Goal: Task Accomplishment & Management: Complete application form

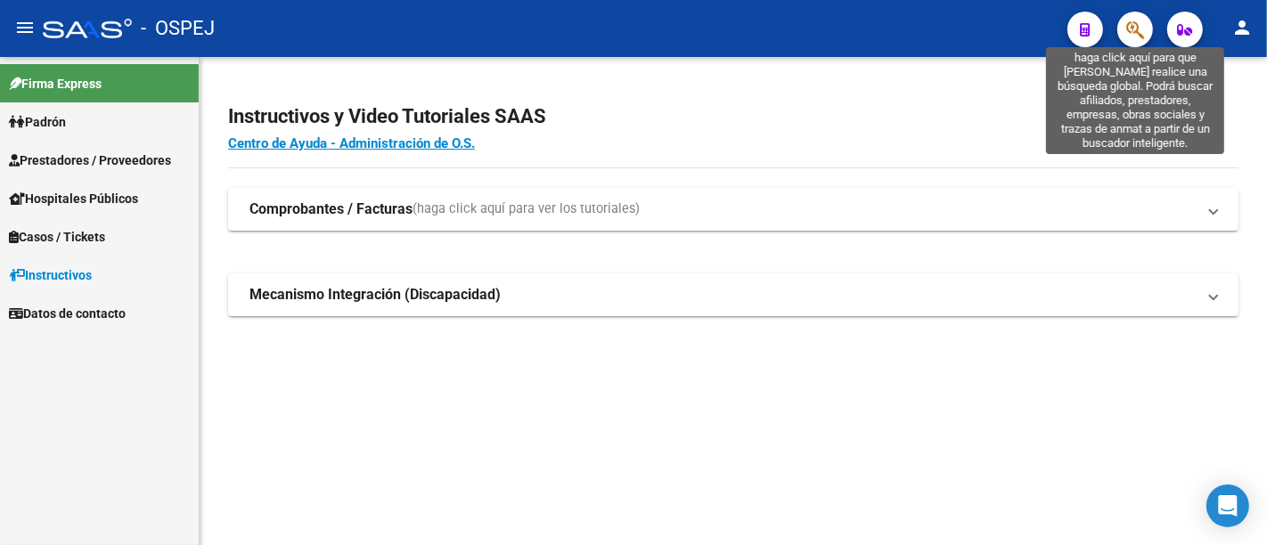
click at [1140, 23] on icon "button" at bounding box center [1135, 30] width 18 height 20
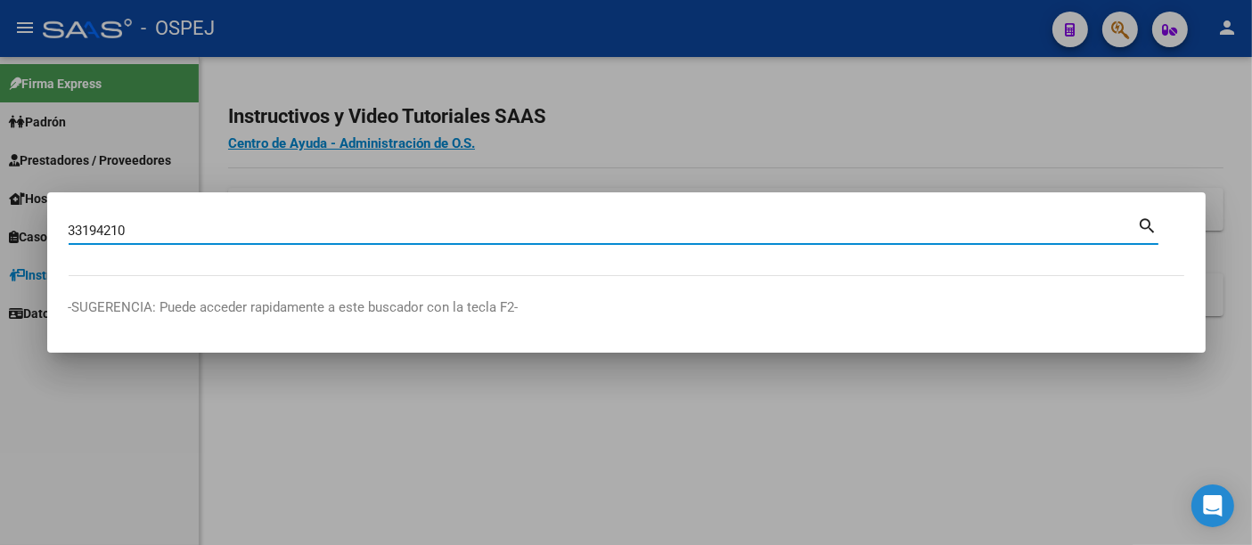
type input "33194210"
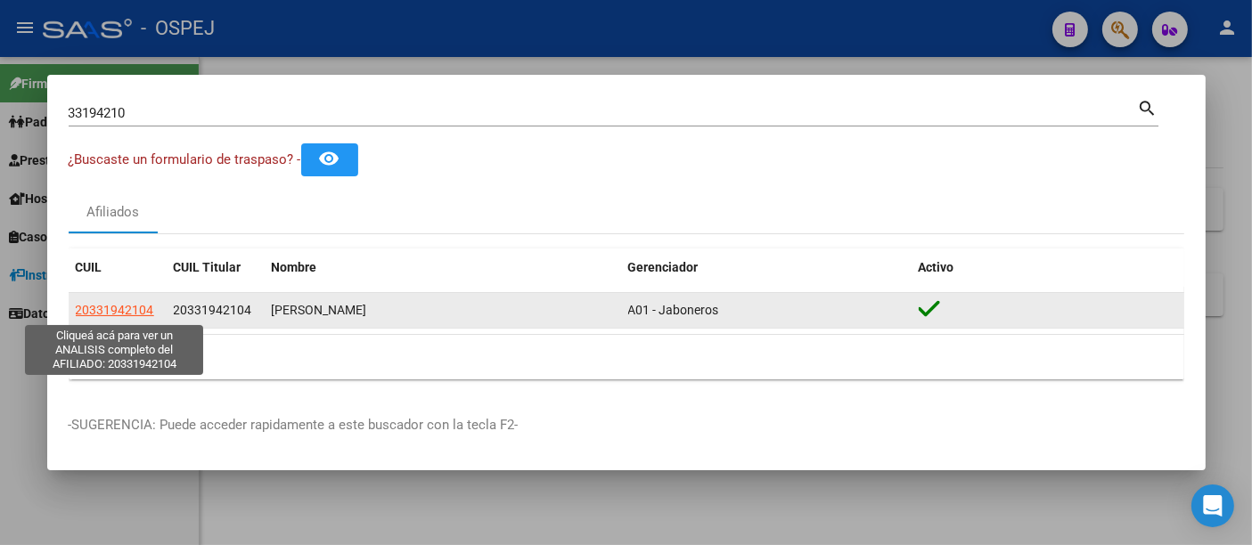
click at [102, 314] on span "20331942104" at bounding box center [115, 310] width 78 height 14
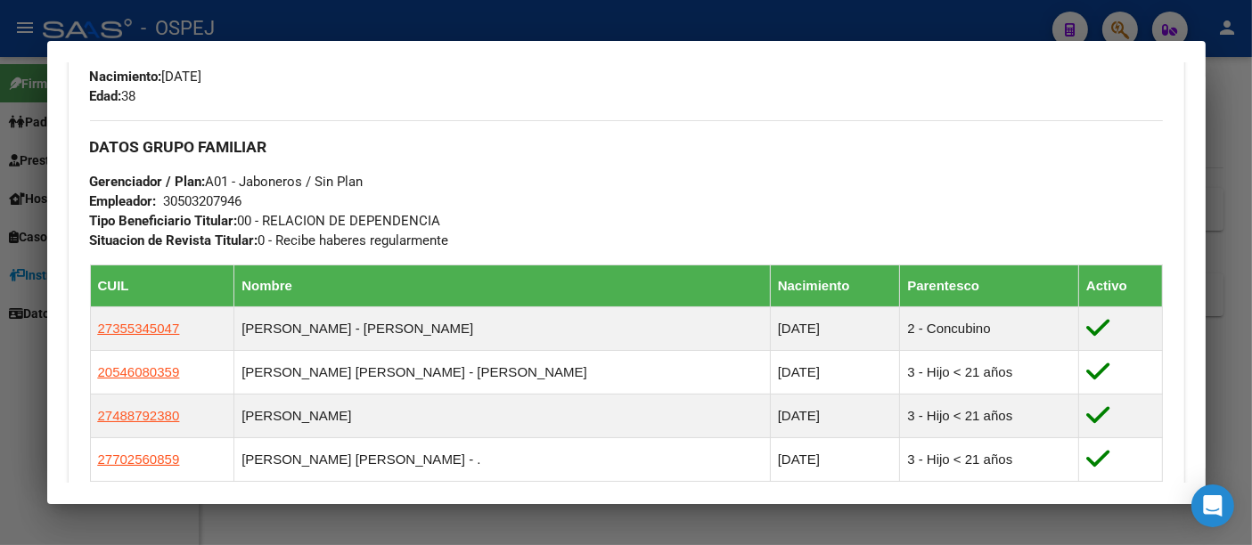
scroll to position [791, 0]
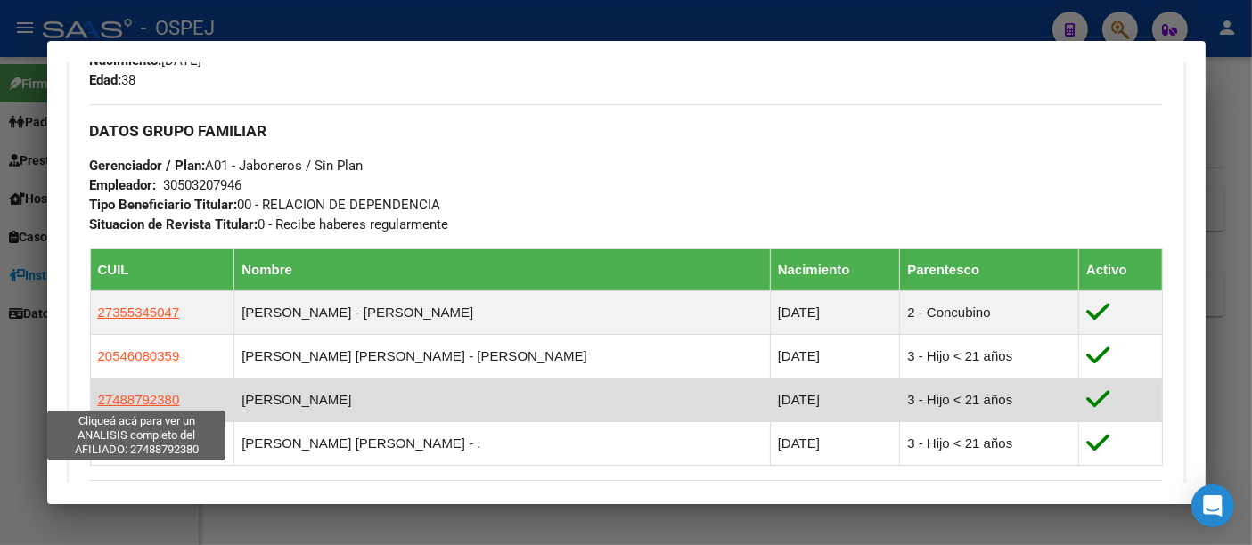
click at [134, 392] on span "27488792380" at bounding box center [139, 399] width 82 height 15
type textarea "27488792380"
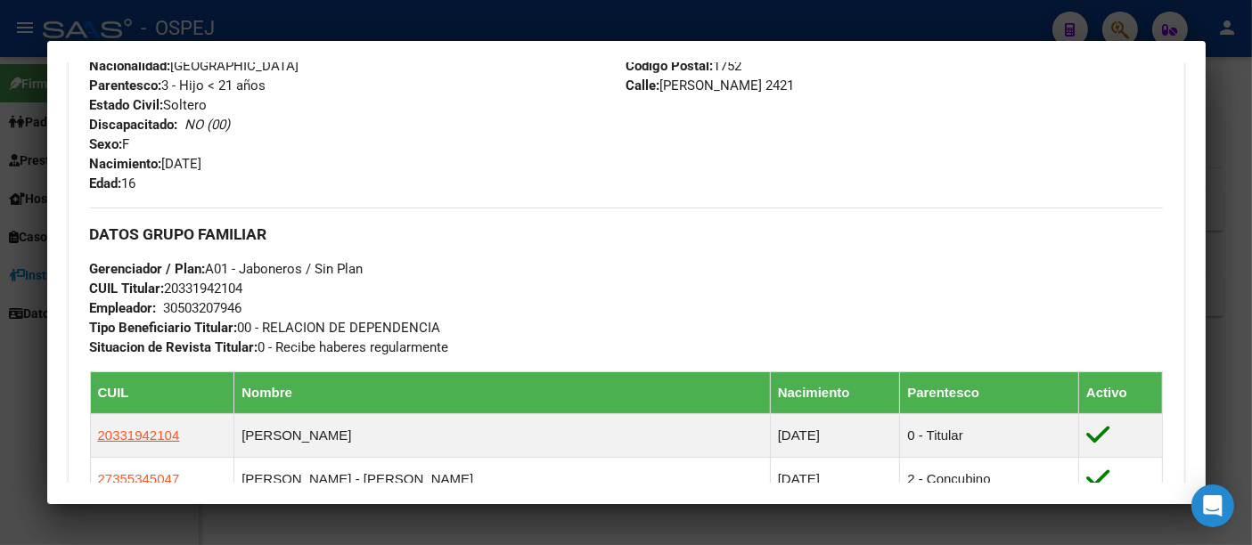
scroll to position [692, 0]
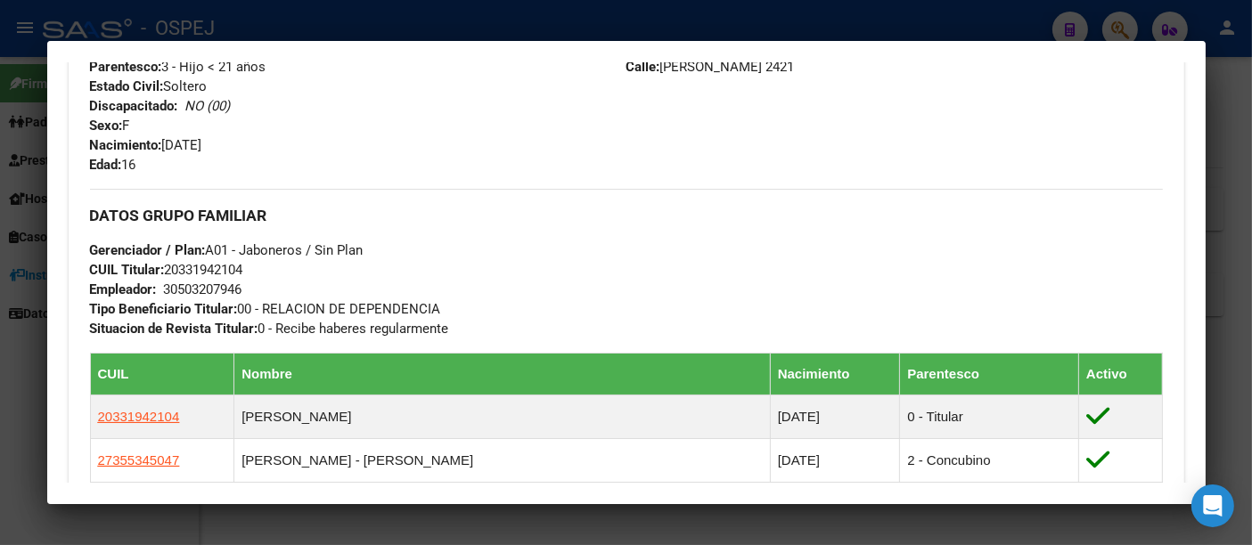
click at [208, 285] on div "30503207946" at bounding box center [203, 290] width 78 height 20
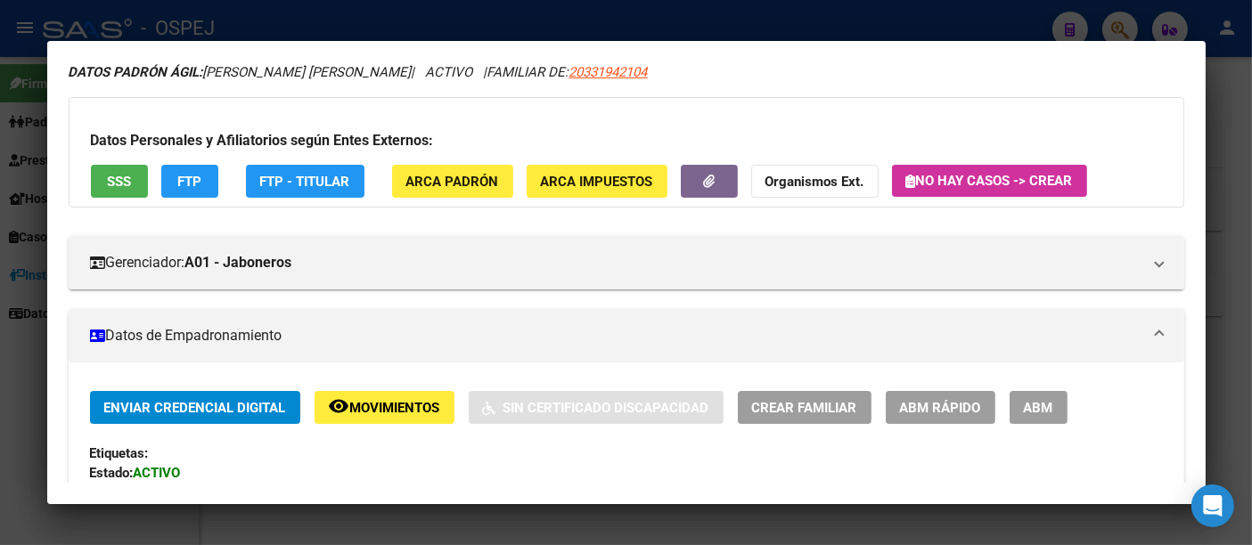
scroll to position [0, 0]
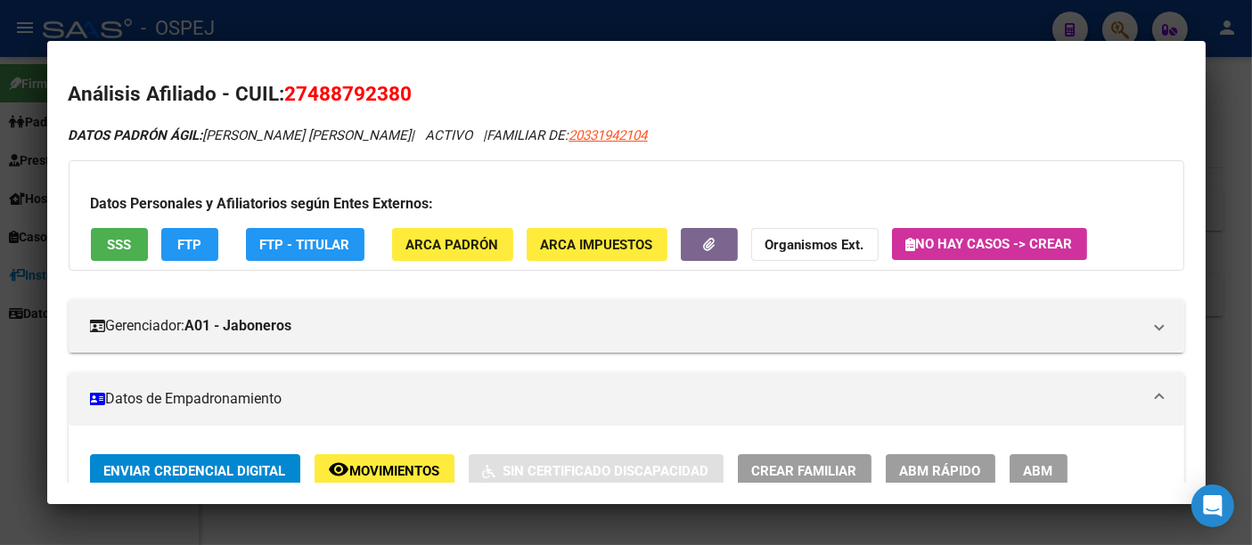
click at [947, 247] on span "No hay casos -> Crear" at bounding box center [989, 244] width 167 height 16
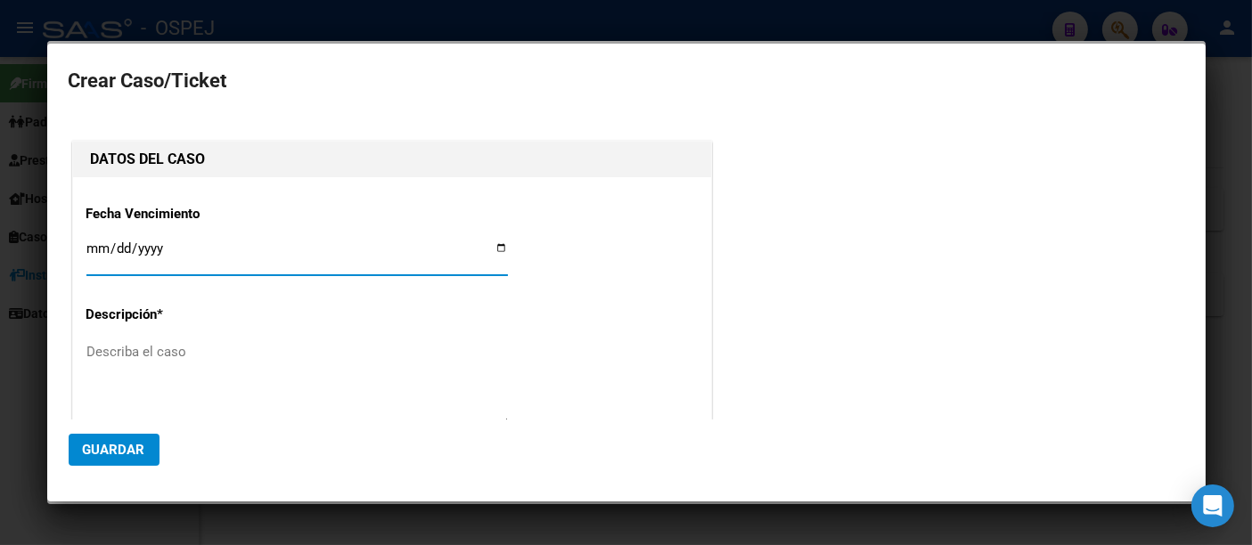
type input "27-48879238-0"
type input "[PERSON_NAME] [PERSON_NAME]"
type input "[DATE]"
click at [187, 355] on textarea "Describa el caso" at bounding box center [296, 384] width 421 height 84
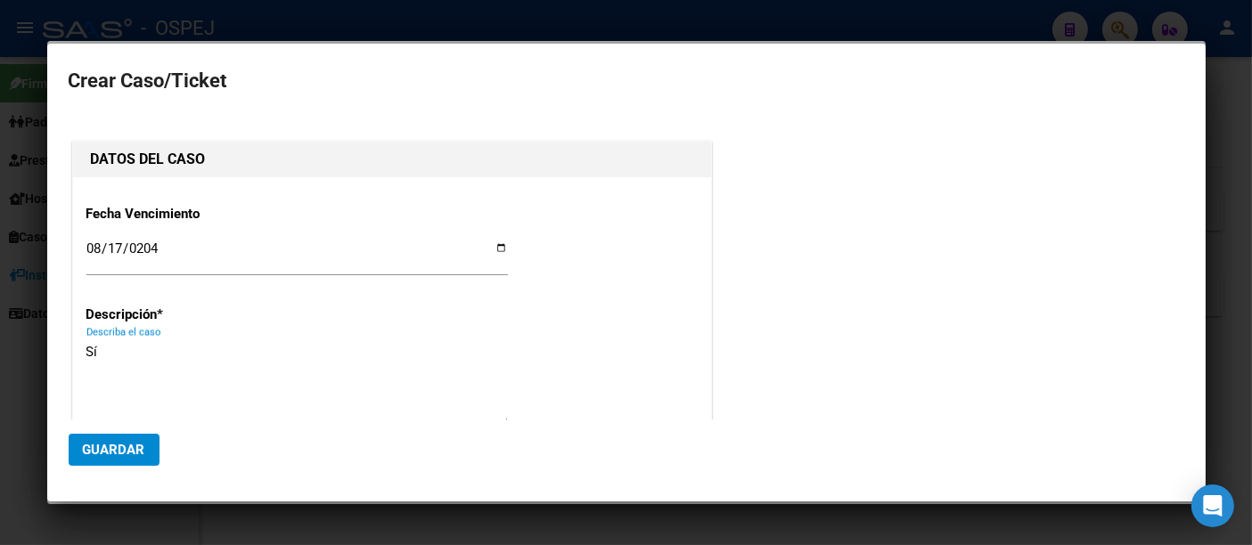
type textarea "S"
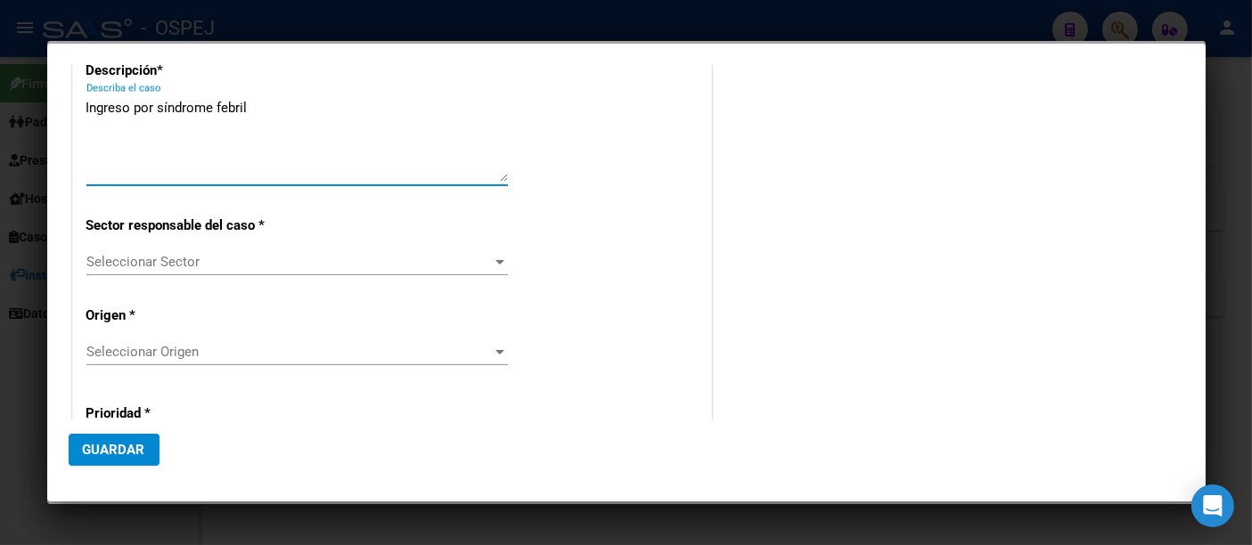
scroll to position [297, 0]
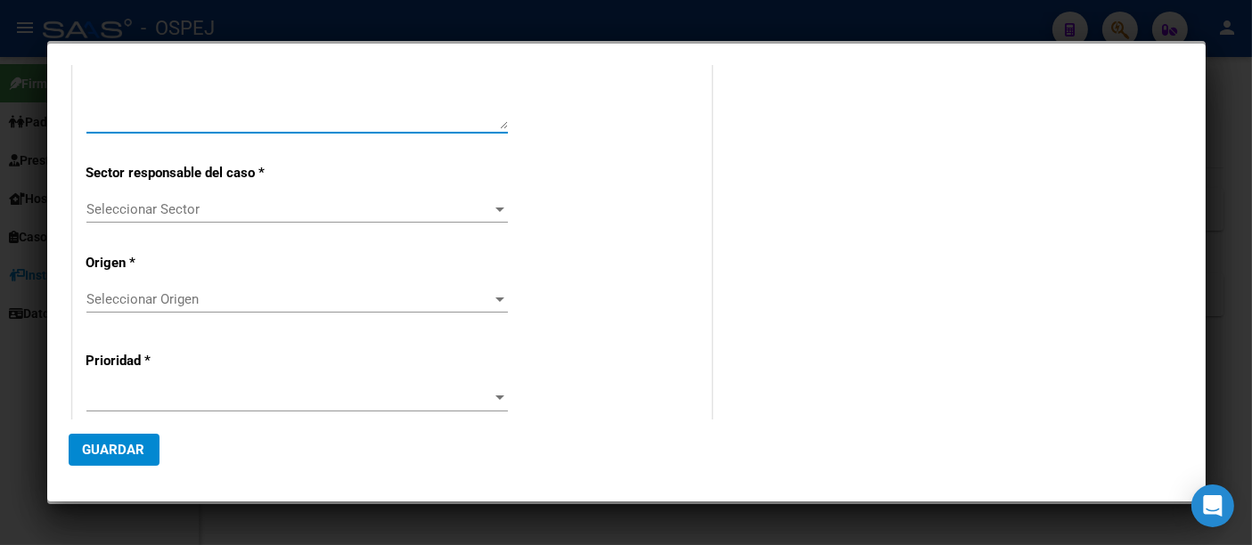
type textarea "Ingreso por síndrome febril"
click at [147, 206] on span "Seleccionar Sector" at bounding box center [288, 209] width 405 height 16
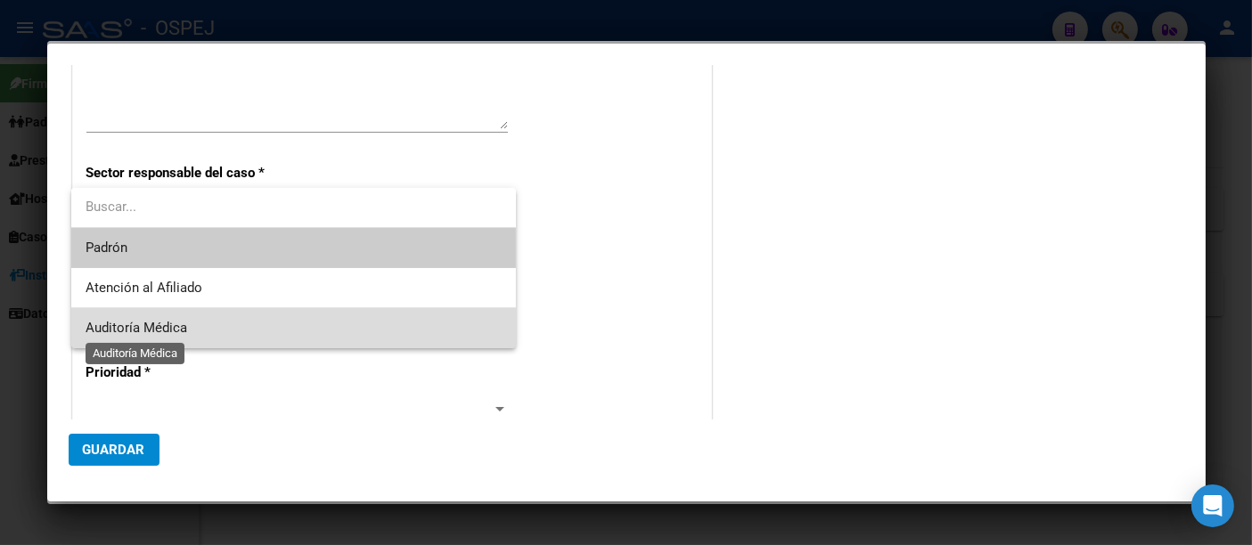
click at [110, 328] on span "Auditoría Médica" at bounding box center [137, 328] width 102 height 16
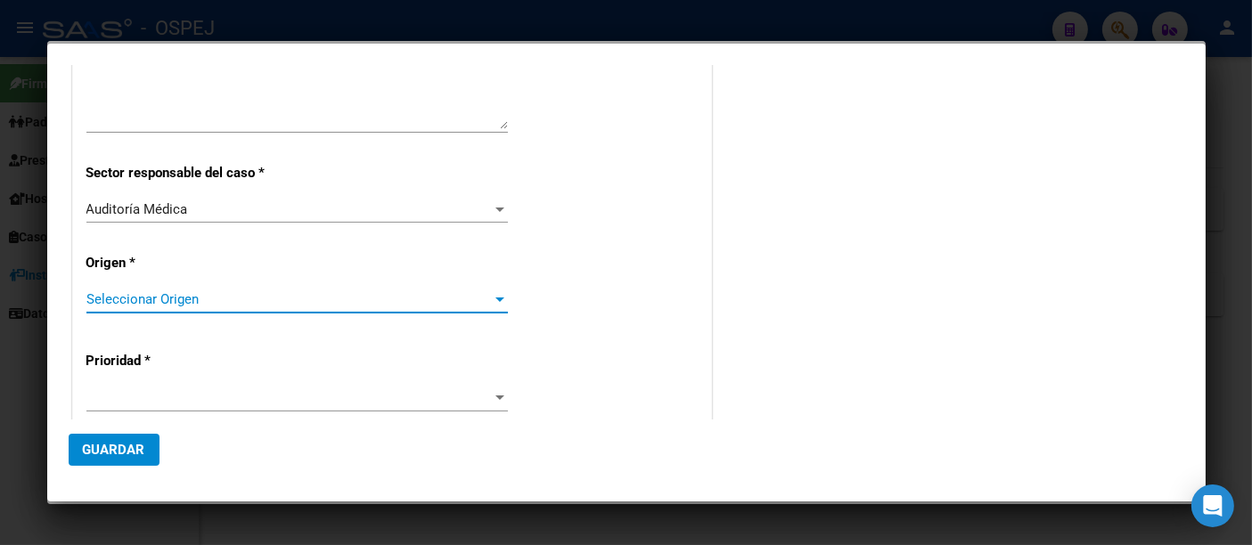
click at [132, 291] on span "Seleccionar Origen" at bounding box center [288, 299] width 405 height 16
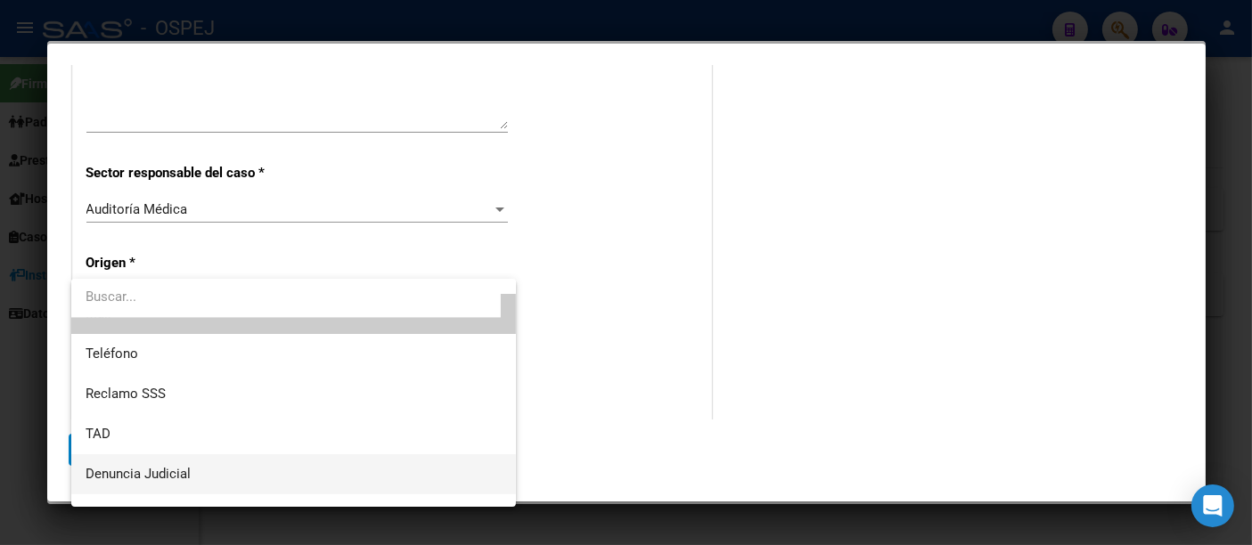
scroll to position [0, 0]
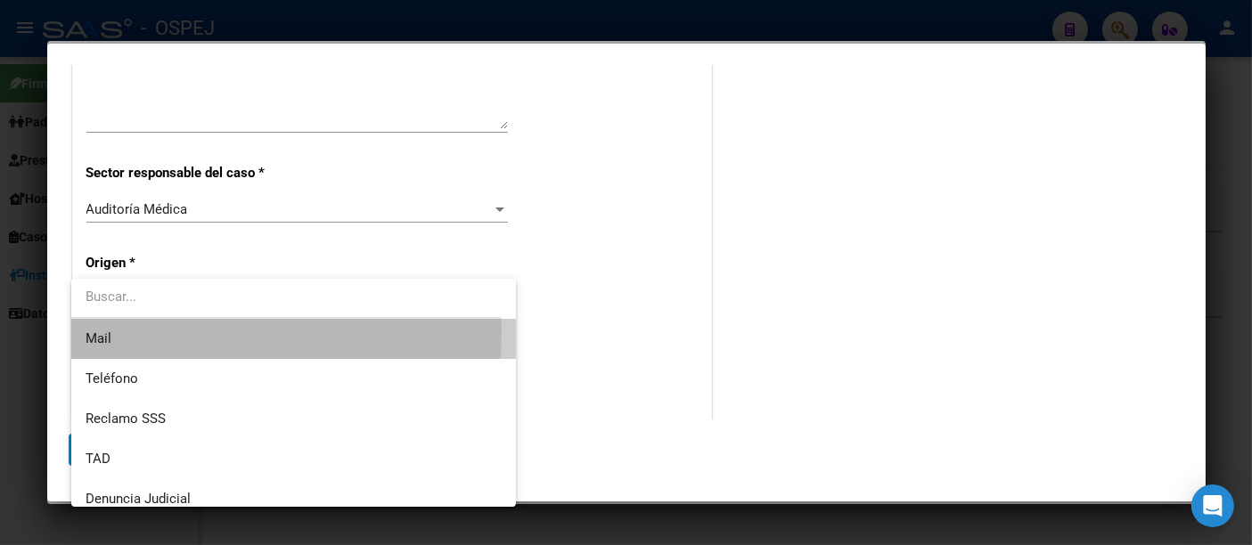
click at [102, 330] on span "Mail" at bounding box center [294, 339] width 416 height 40
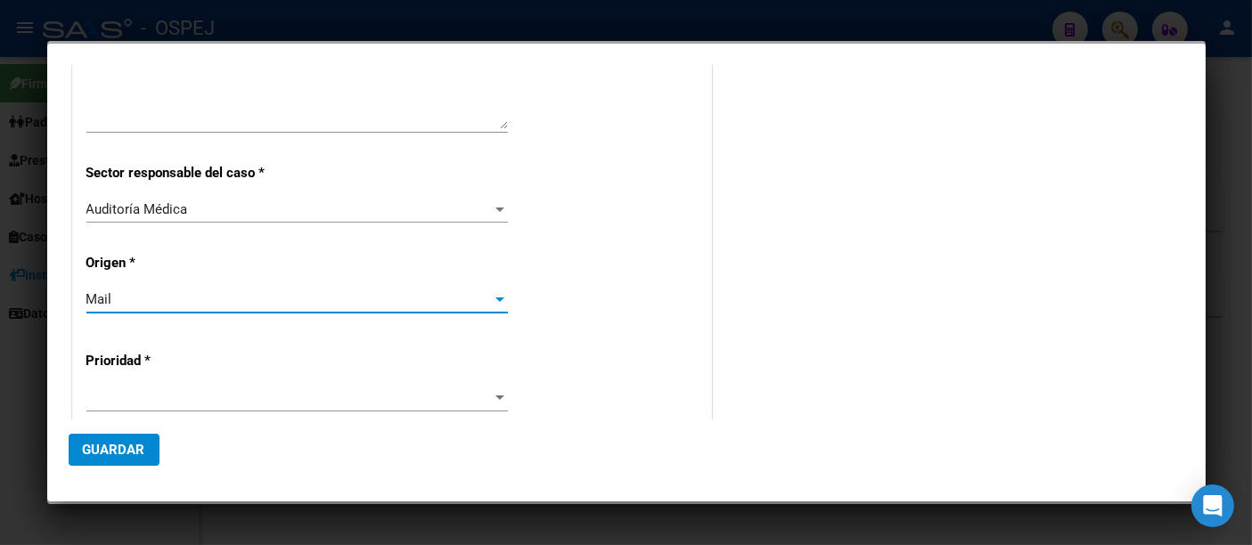
scroll to position [396, 0]
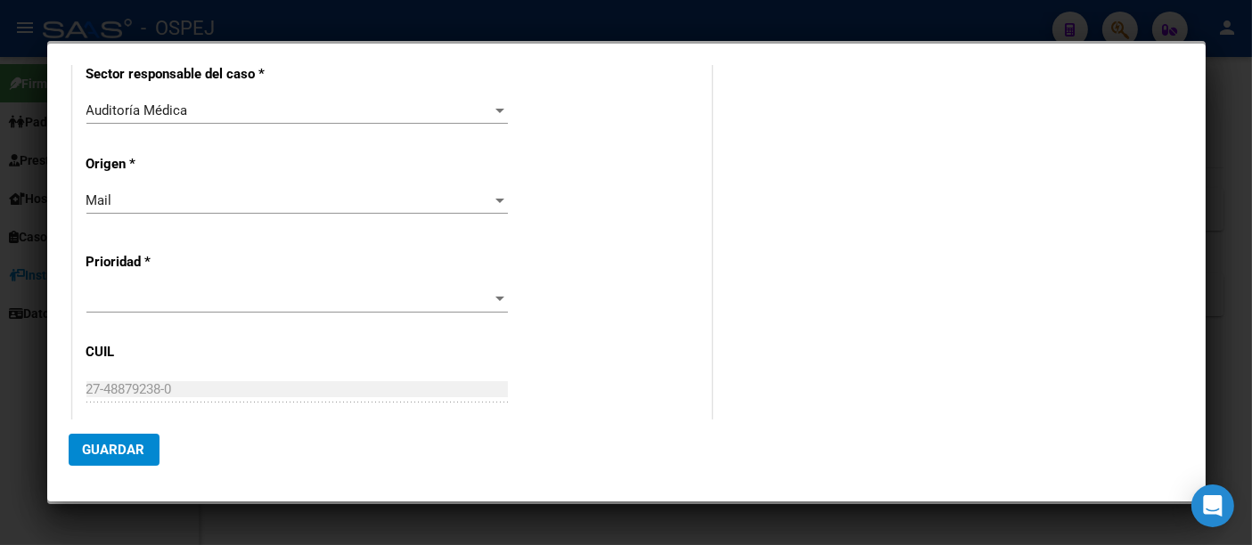
click at [102, 289] on div at bounding box center [296, 299] width 421 height 27
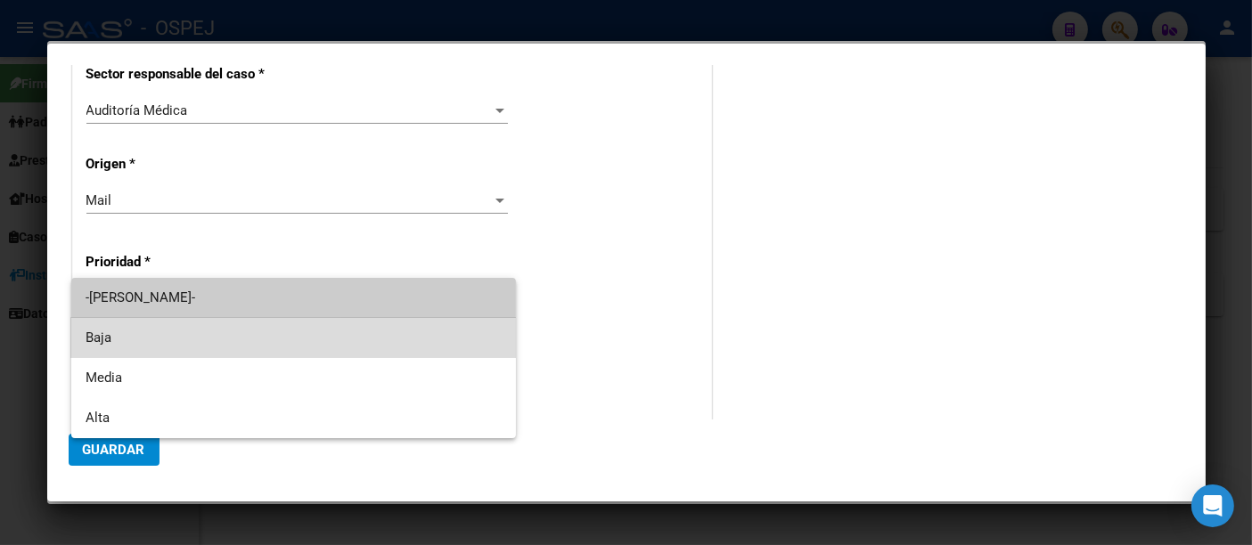
click at [89, 335] on span "Baja" at bounding box center [294, 338] width 416 height 40
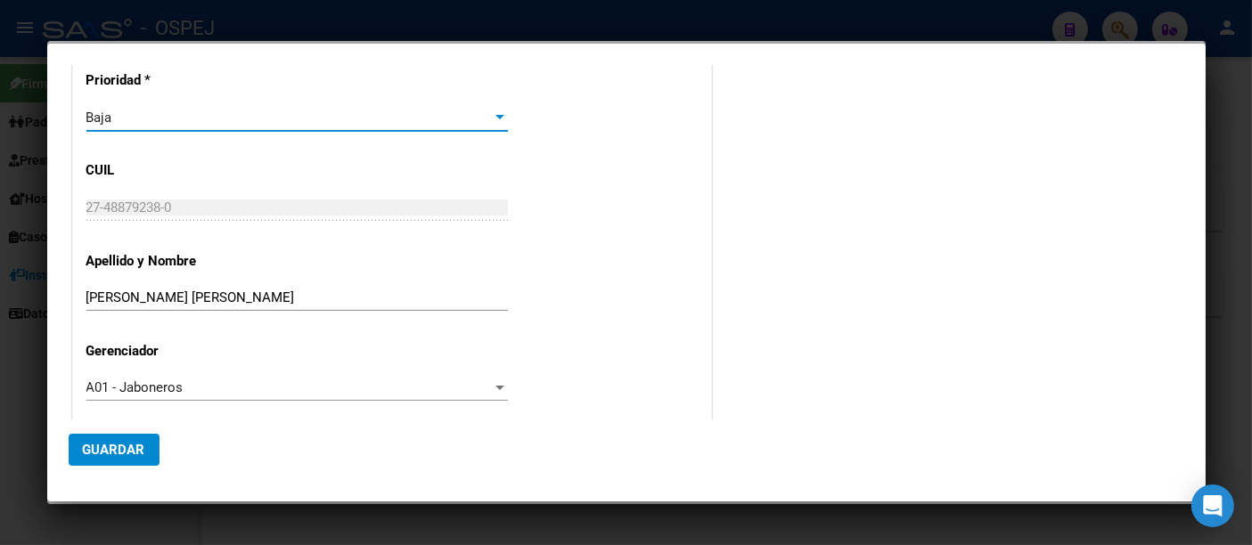
scroll to position [592, 0]
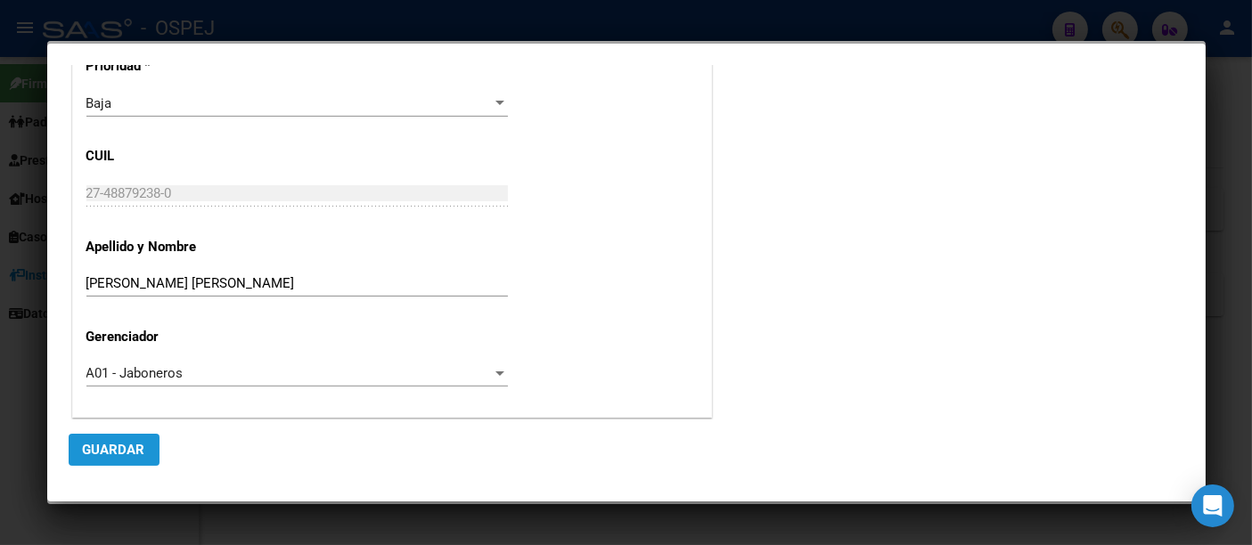
click at [122, 447] on span "Guardar" at bounding box center [114, 450] width 62 height 16
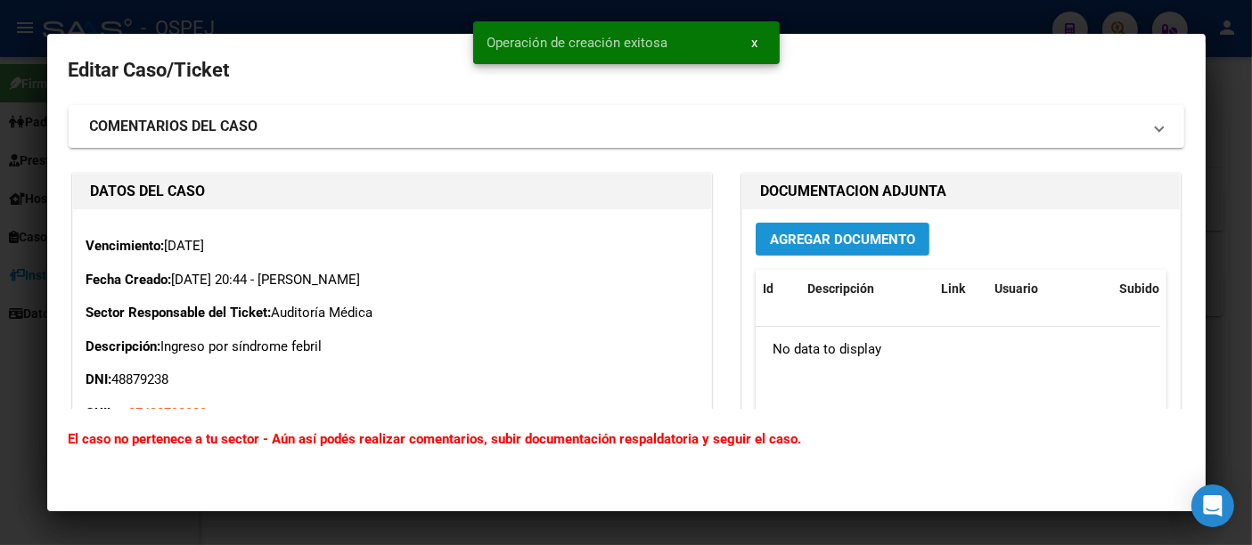
click at [854, 233] on span "Agregar Documento" at bounding box center [842, 240] width 145 height 16
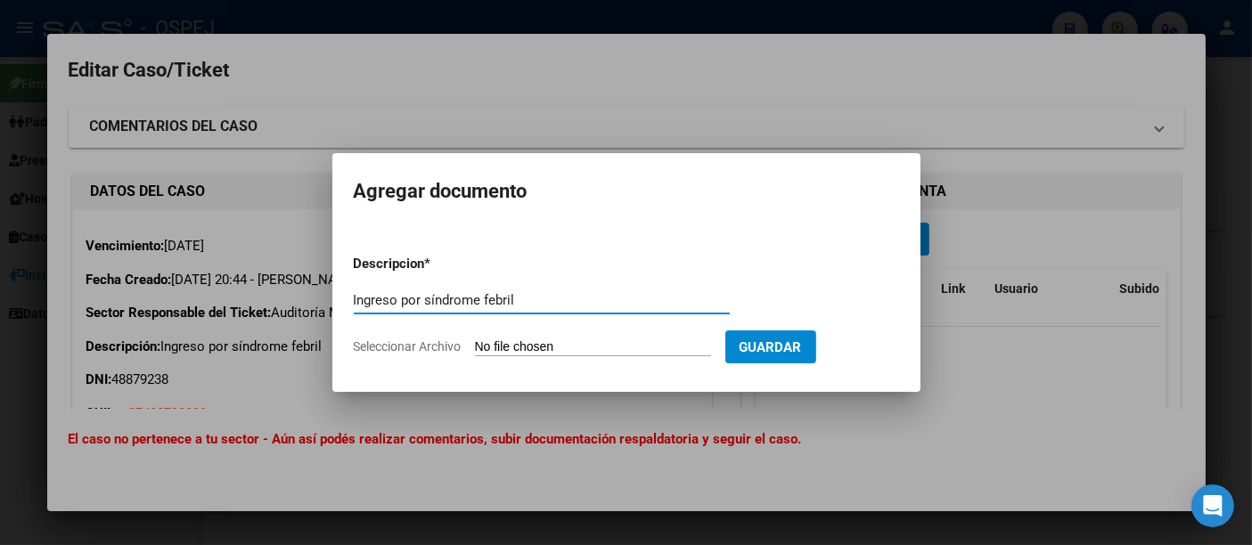
type input "Ingreso por síndrome febril"
click at [547, 347] on input "Seleccionar Archivo" at bounding box center [593, 347] width 236 height 17
type input "C:\fakepath\Ingreso [DATE].pdf"
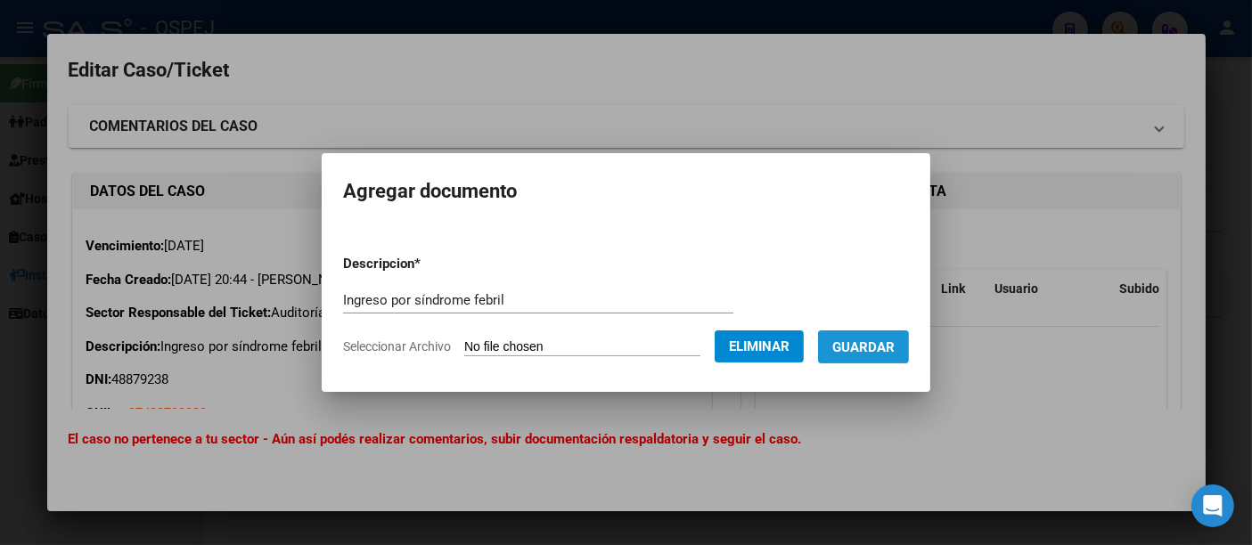
click at [883, 350] on span "Guardar" at bounding box center [863, 347] width 62 height 16
